Goal: Information Seeking & Learning: Compare options

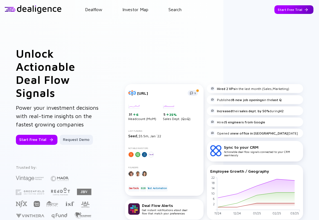
click at [298, 9] on div "Start Free Trial" at bounding box center [293, 9] width 39 height 9
click at [304, 7] on div "Go to App" at bounding box center [297, 9] width 31 height 9
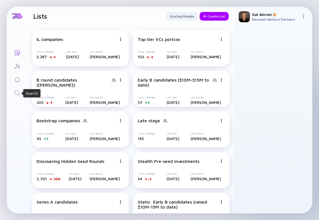
click at [14, 92] on icon "Search" at bounding box center [17, 93] width 7 height 7
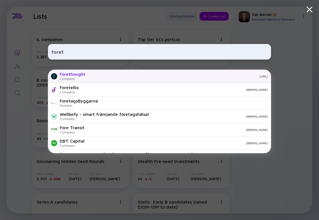
type input "foret"
click at [89, 73] on div "Forethought Company [URL]" at bounding box center [159, 76] width 223 height 13
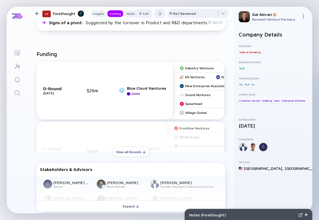
scroll to position [195, 0]
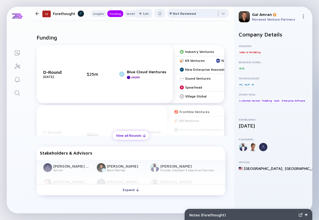
click at [133, 134] on div "View all Rounds" at bounding box center [130, 135] width 36 height 9
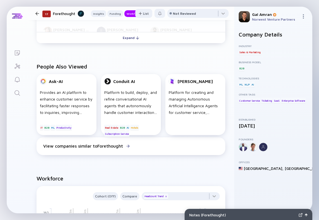
scroll to position [529, 0]
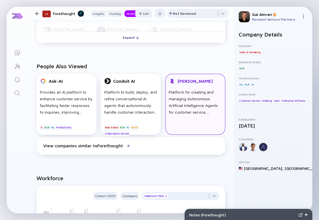
click at [180, 106] on div "Platform for creating and managing Autonomous Artificial Intelligence Agents fo…" at bounding box center [194, 102] width 53 height 27
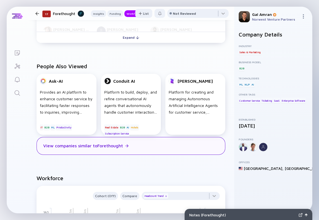
click at [114, 154] on div "View companies similar to Forethought" at bounding box center [130, 146] width 188 height 18
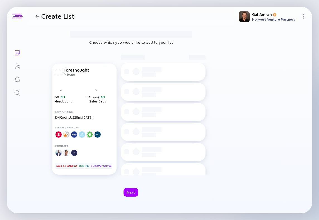
checkbox input "true"
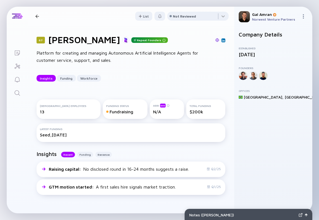
click at [239, 76] on div at bounding box center [242, 75] width 9 height 9
